Goal: Information Seeking & Learning: Learn about a topic

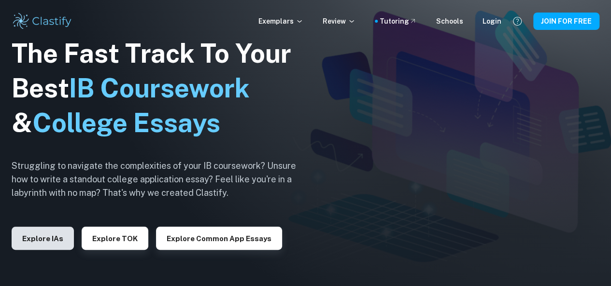
click at [48, 241] on button "Explore IAs" at bounding box center [43, 238] width 62 height 23
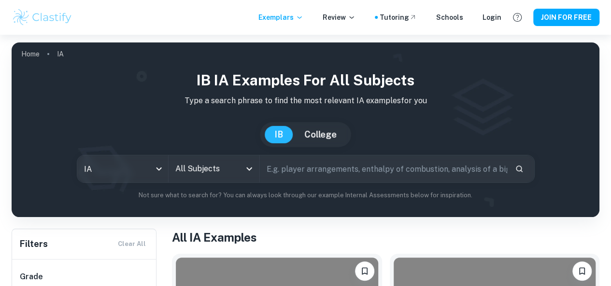
click at [227, 169] on input "All Subjects" at bounding box center [207, 169] width 68 height 18
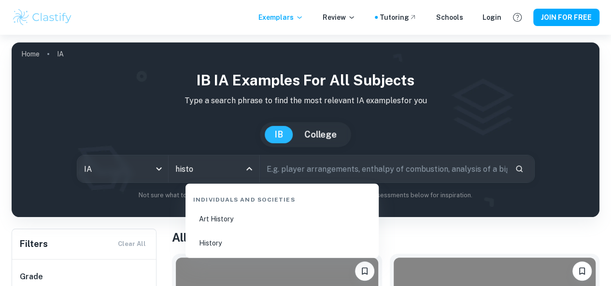
click at [248, 245] on li "History" at bounding box center [281, 243] width 185 height 22
type input "History"
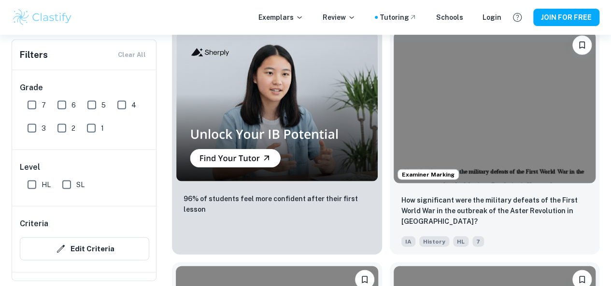
scroll to position [1017, 0]
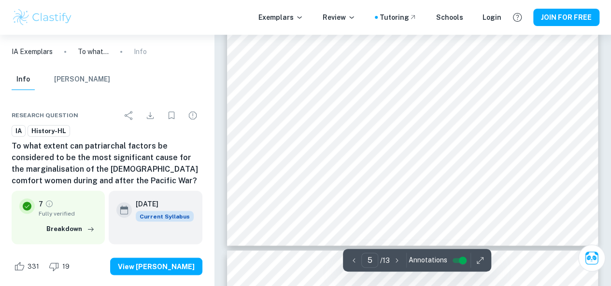
scroll to position [2564, 0]
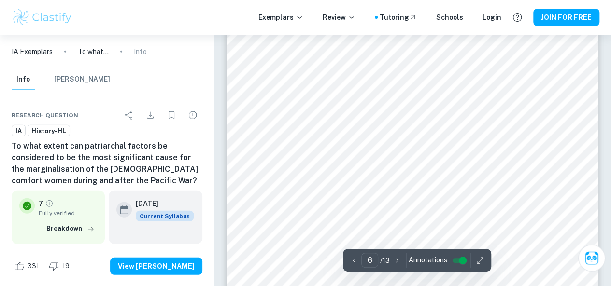
type input "7"
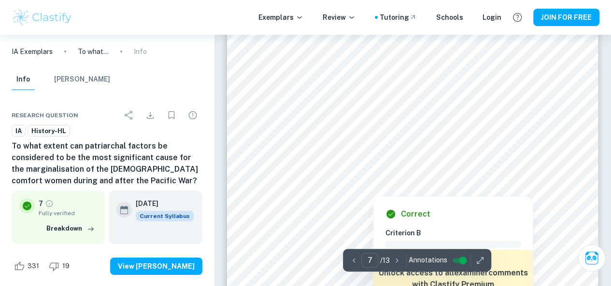
click at [353, 171] on div at bounding box center [412, 173] width 280 height 27
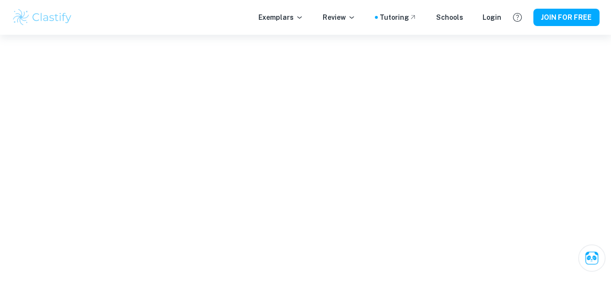
scroll to position [2003, 0]
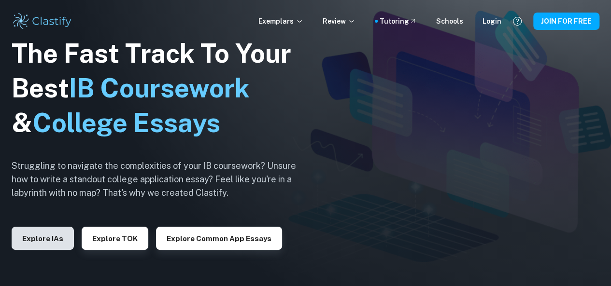
click at [58, 231] on button "Explore IAs" at bounding box center [43, 238] width 62 height 23
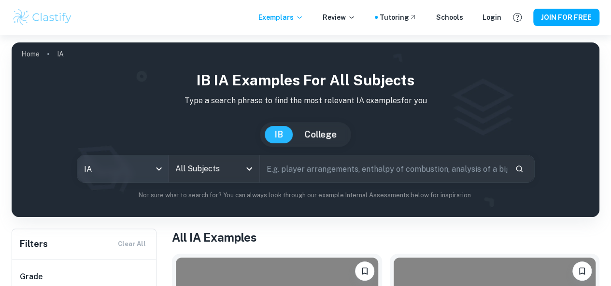
click at [162, 173] on body "We value your privacy We use cookies to enhance your browsing experience, serve…" at bounding box center [305, 178] width 611 height 286
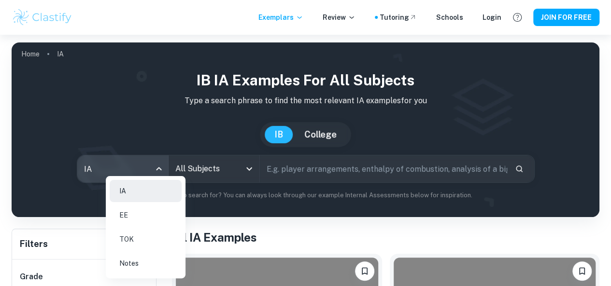
click at [160, 170] on div at bounding box center [305, 143] width 611 height 286
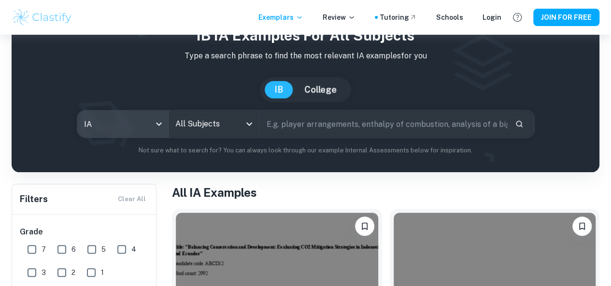
scroll to position [100, 0]
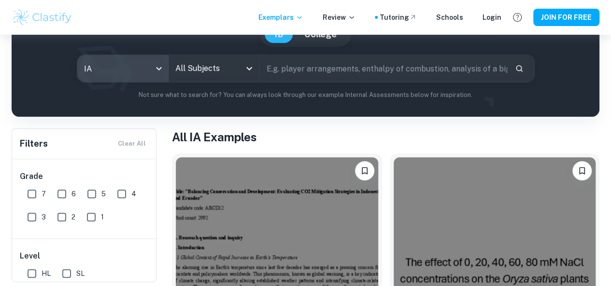
click at [229, 74] on input "All Subjects" at bounding box center [207, 68] width 68 height 18
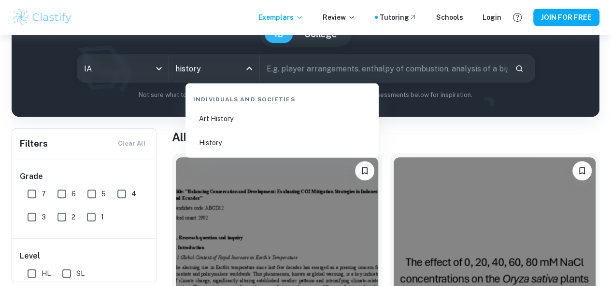
click at [233, 141] on li "History" at bounding box center [281, 143] width 185 height 22
type input "History"
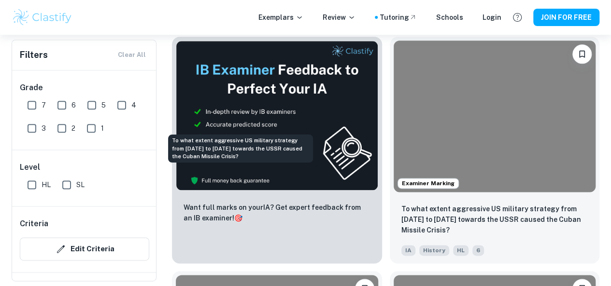
scroll to position [539, 0]
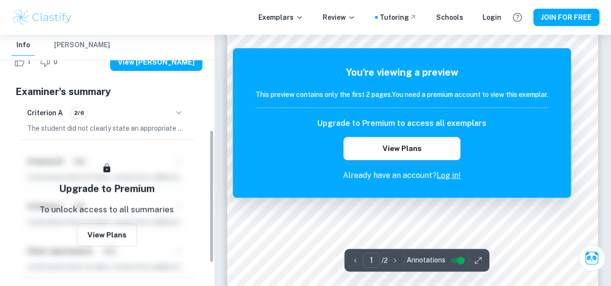
scroll to position [198, 0]
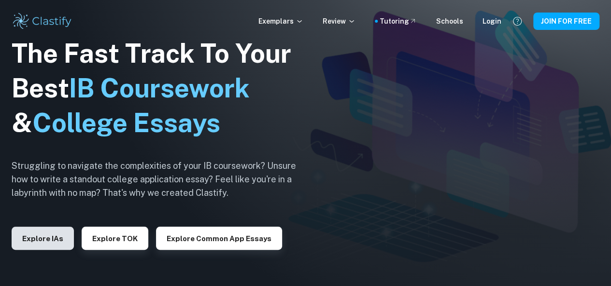
click at [58, 233] on button "Explore IAs" at bounding box center [43, 238] width 62 height 23
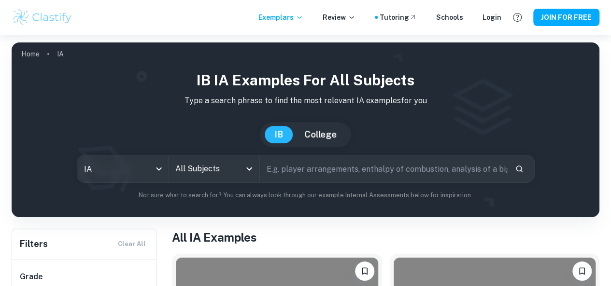
click at [207, 172] on input "All Subjects" at bounding box center [207, 169] width 68 height 18
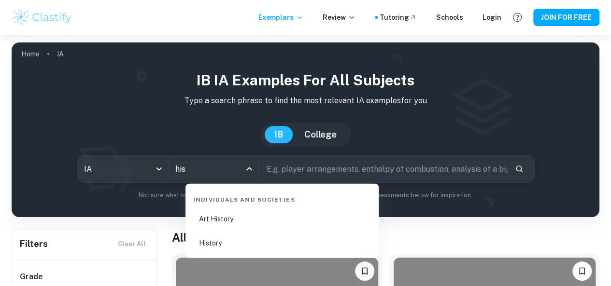
click at [222, 240] on li "History" at bounding box center [281, 243] width 185 height 22
type input "History"
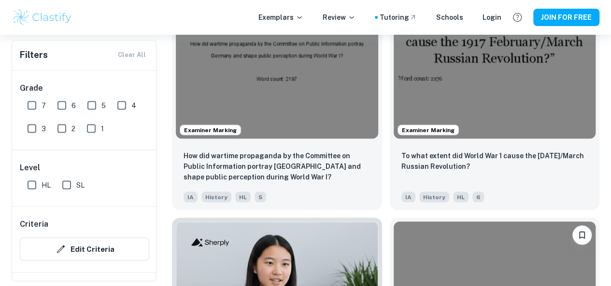
scroll to position [837, 0]
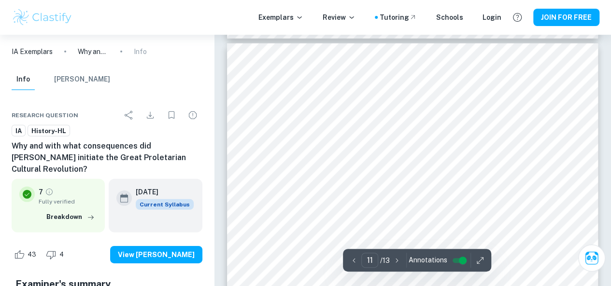
scroll to position [5025, 0]
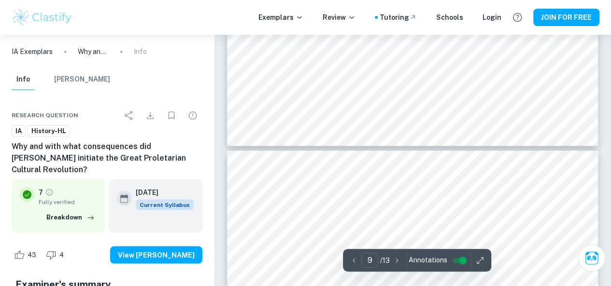
type input "10"
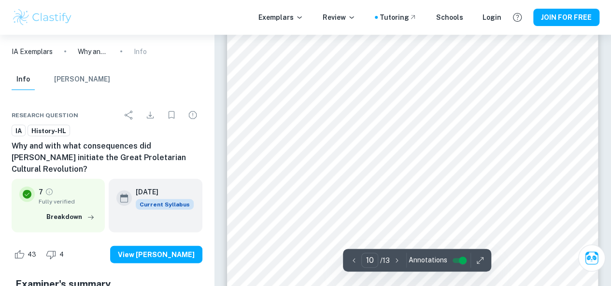
scroll to position [4645, 0]
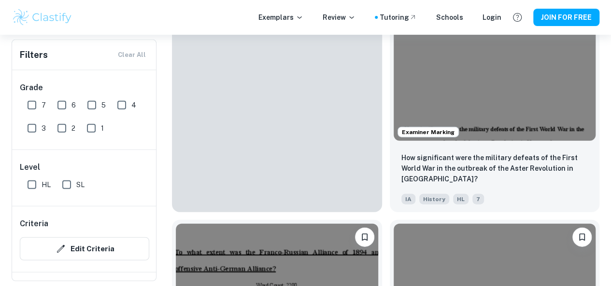
scroll to position [1060, 0]
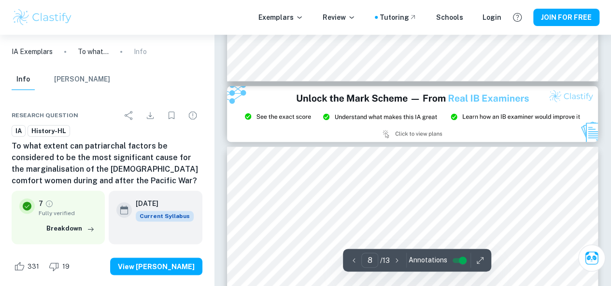
type input "9"
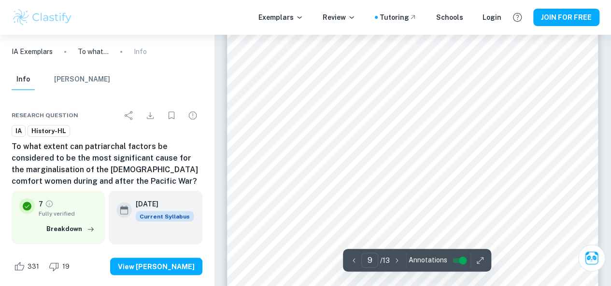
scroll to position [4437, 0]
